Goal: Check status

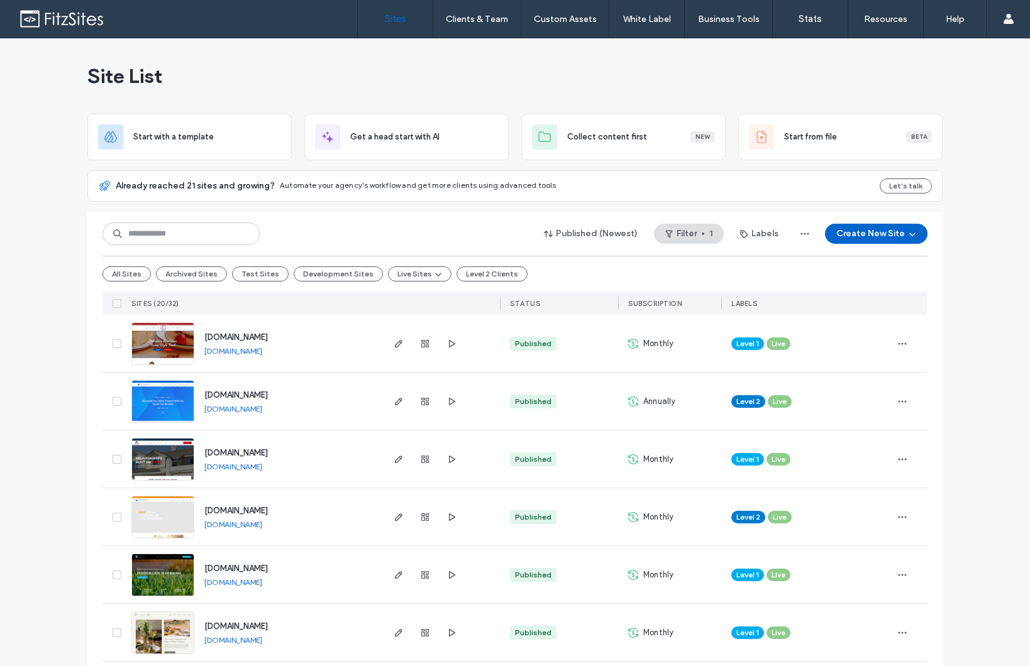
click at [376, 18] on link "Sites" at bounding box center [395, 19] width 75 height 38
click at [420, 634] on icon "button" at bounding box center [425, 633] width 10 height 10
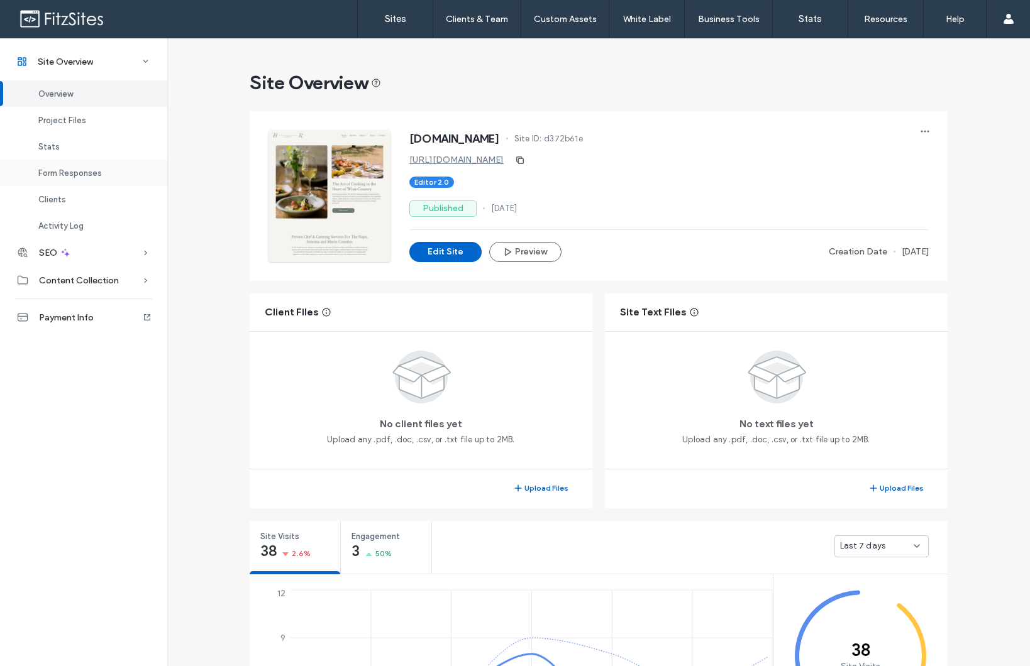
click at [85, 172] on span "Form Responses" at bounding box center [69, 172] width 63 height 9
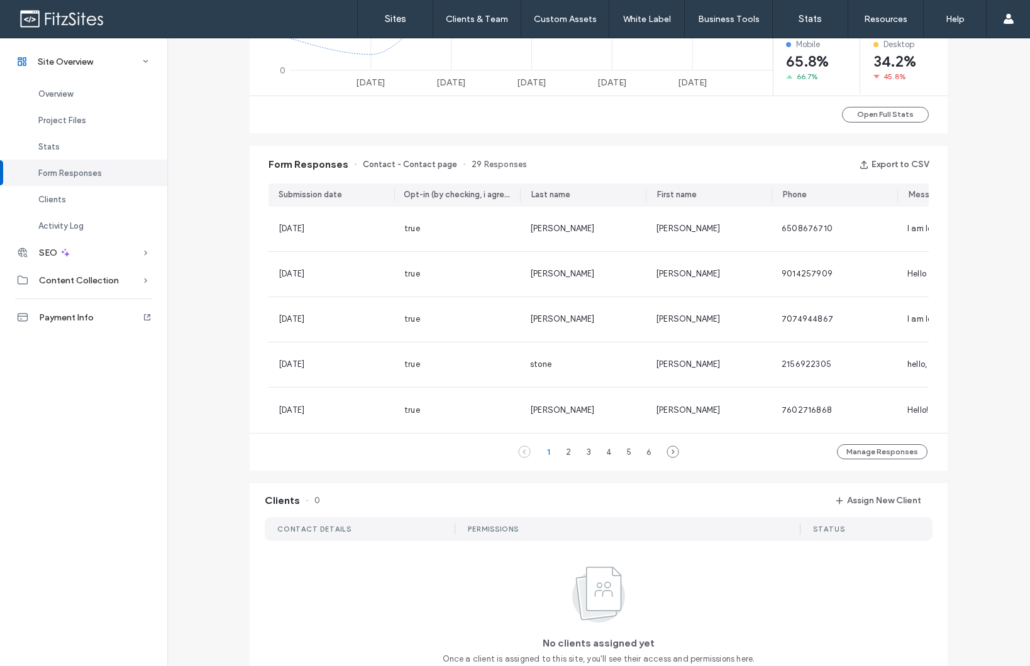
scroll to position [632, 0]
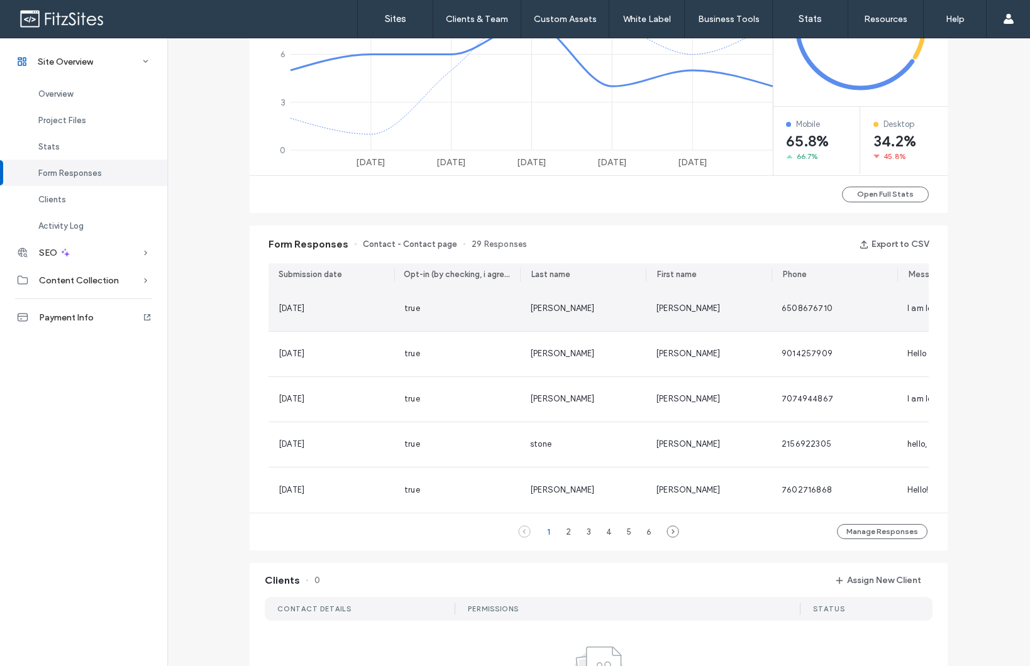
click at [444, 318] on div "true" at bounding box center [457, 309] width 126 height 45
